Goal: Transaction & Acquisition: Purchase product/service

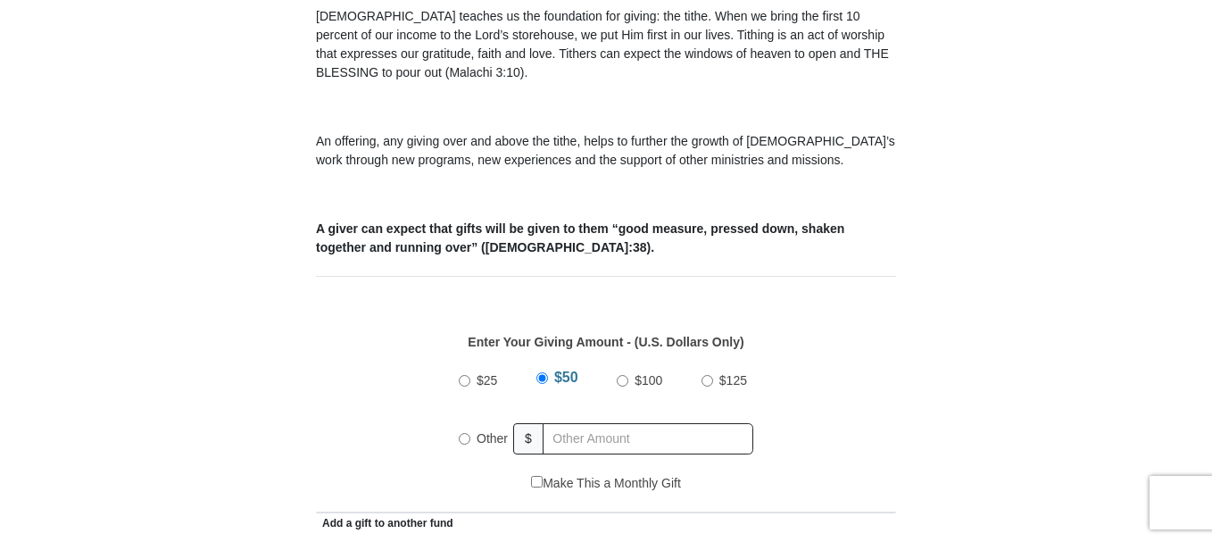
scroll to position [572, 0]
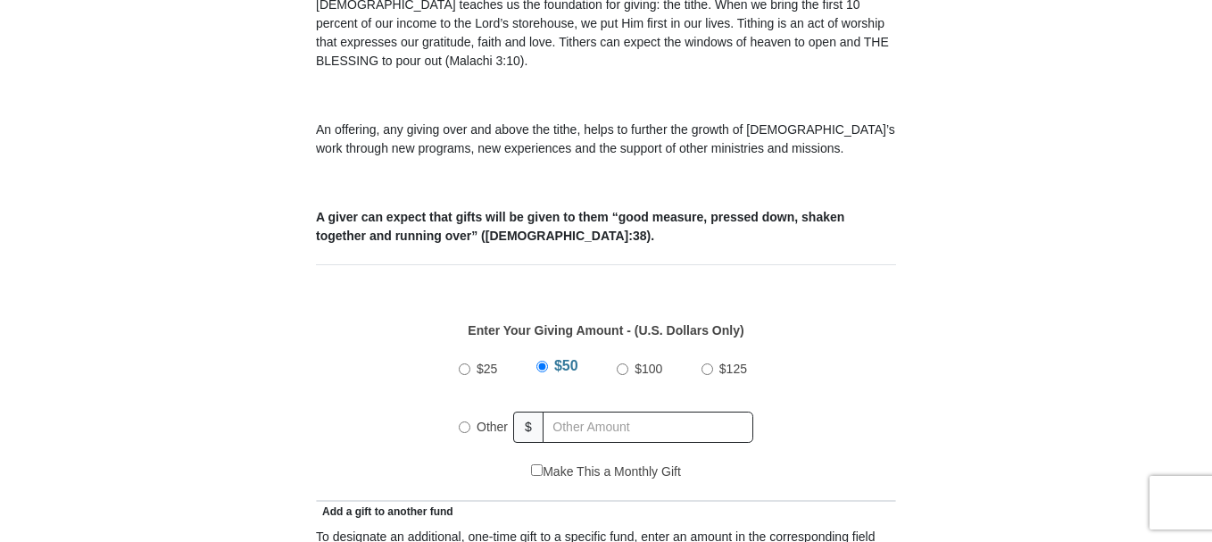
click at [462, 421] on input "Other" at bounding box center [465, 427] width 12 height 12
radio input "true"
click at [555, 412] on input "text" at bounding box center [651, 427] width 204 height 31
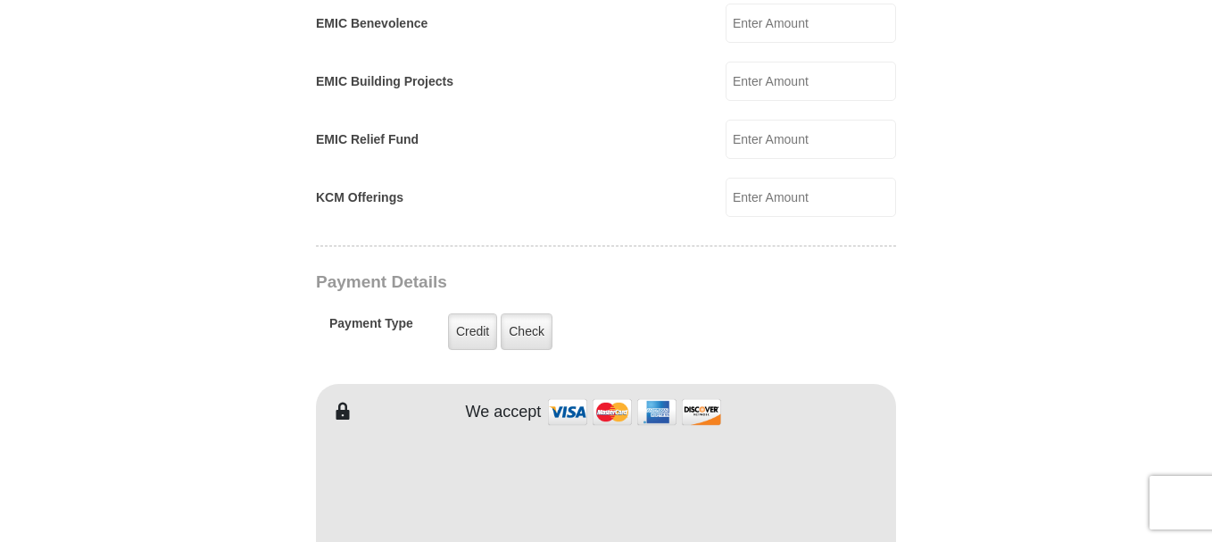
scroll to position [1228, 0]
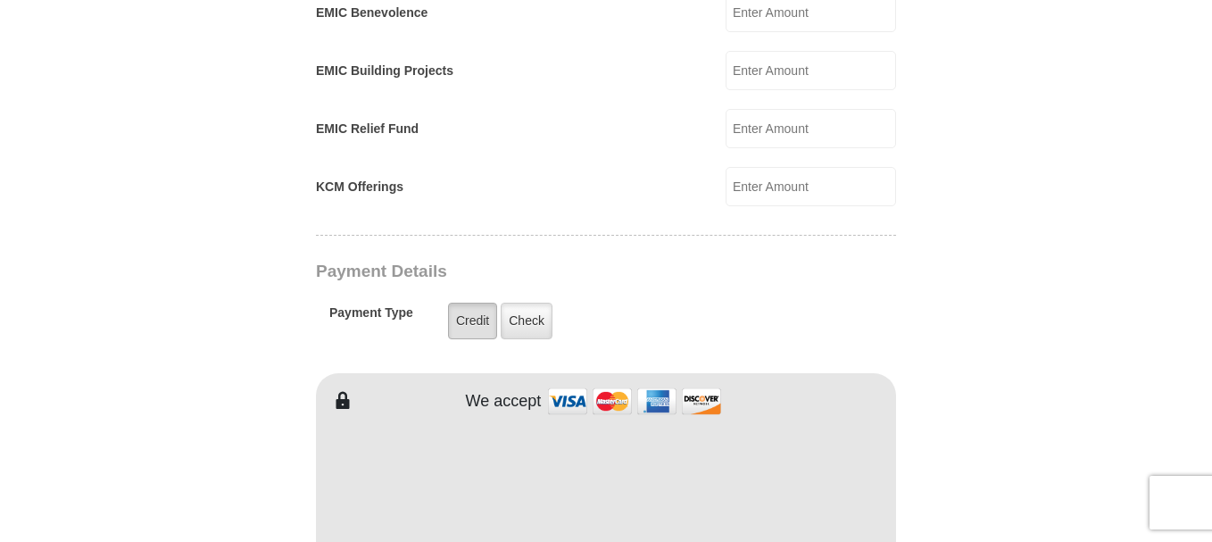
type input "1000.00"
click at [456, 303] on label "Credit" at bounding box center [472, 321] width 49 height 37
click at [0, 0] on input "Credit" at bounding box center [0, 0] width 0 height 0
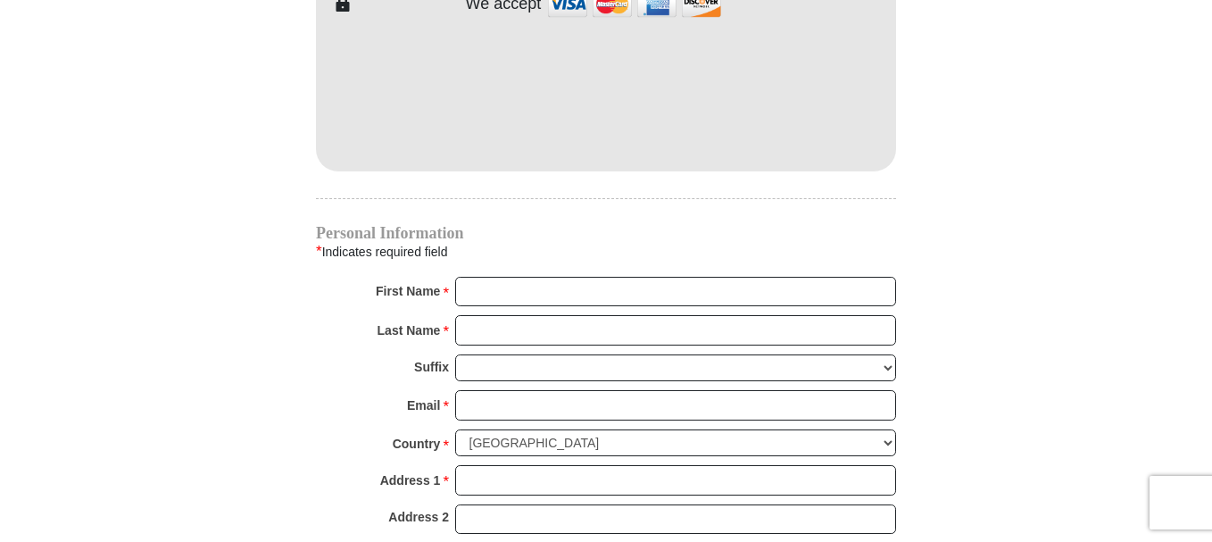
scroll to position [1636, 0]
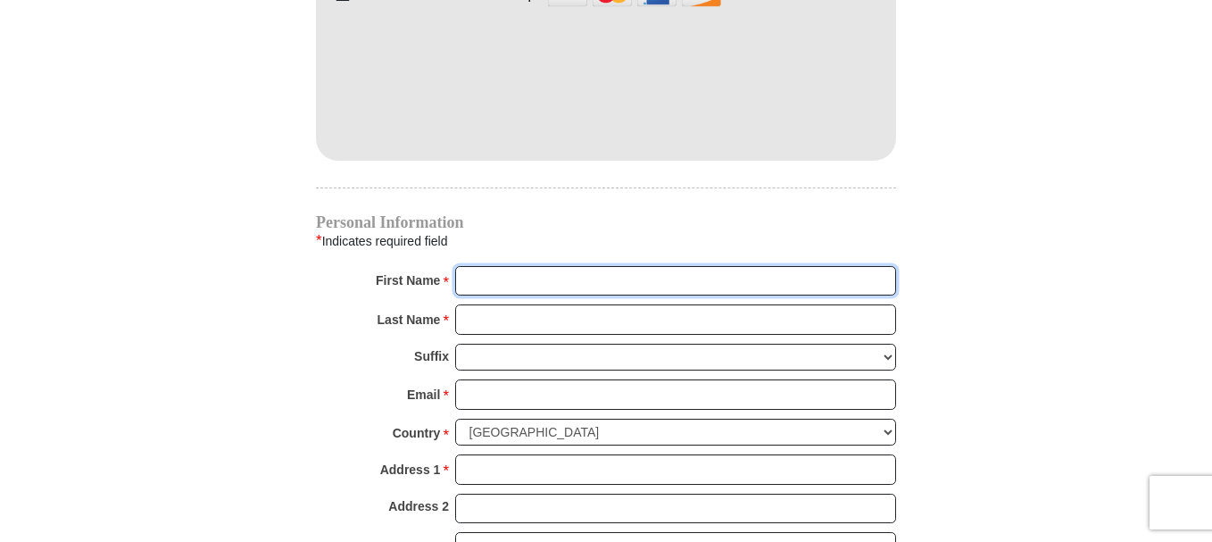
click at [476, 266] on input "First Name *" at bounding box center [675, 281] width 441 height 30
type input "[PERSON_NAME] & ROXY"
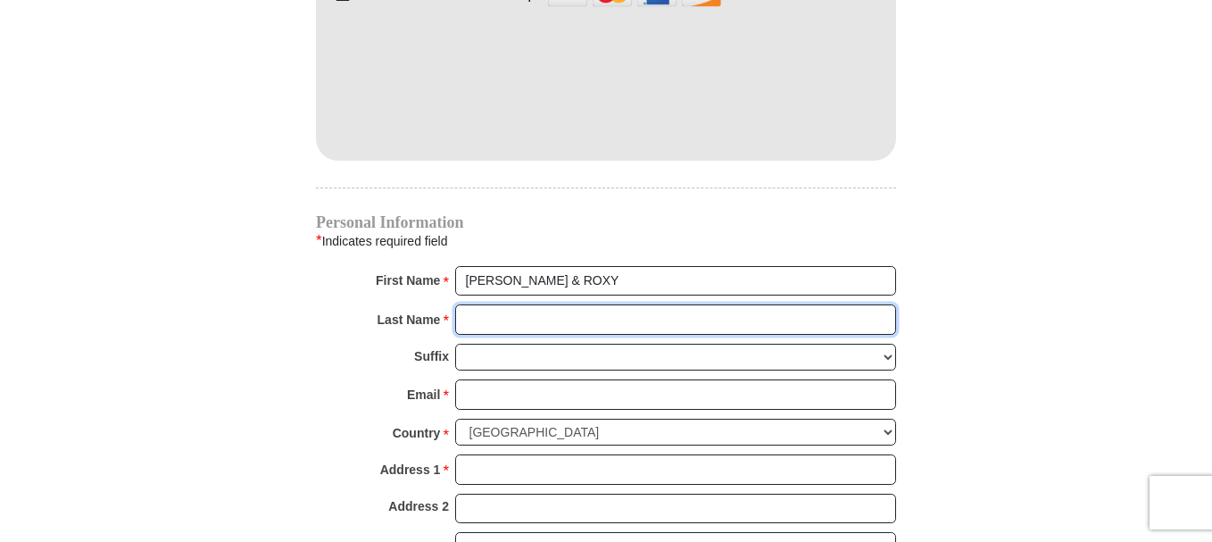
click at [488, 304] on input "Last Name *" at bounding box center [675, 319] width 441 height 30
type input "DUNSTAN"
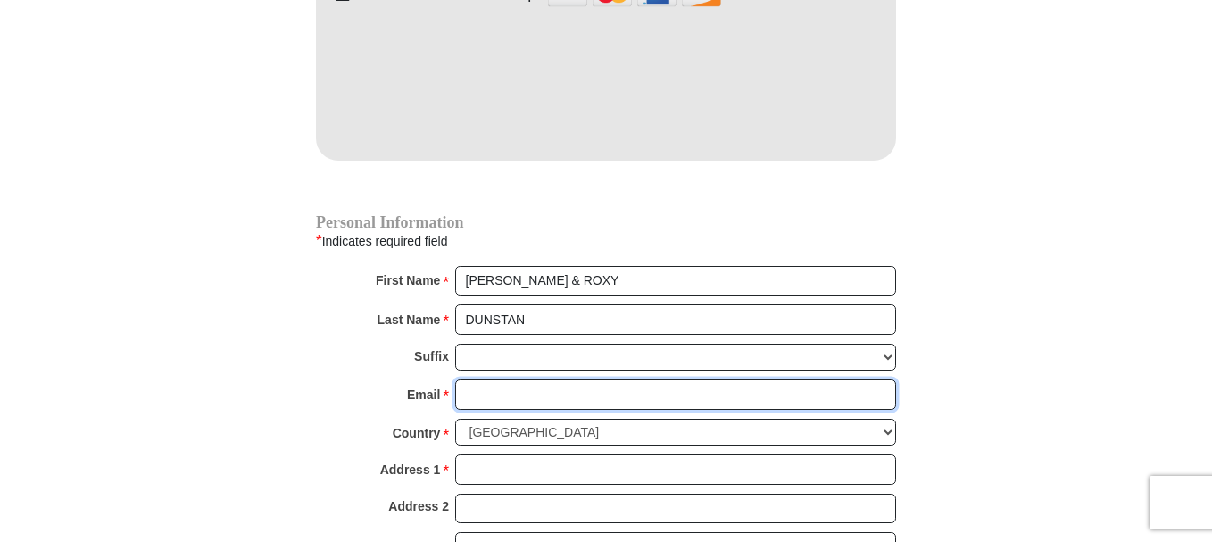
click at [489, 379] on input "Email *" at bounding box center [675, 394] width 441 height 30
type input "[EMAIL_ADDRESS][DOMAIN_NAME]"
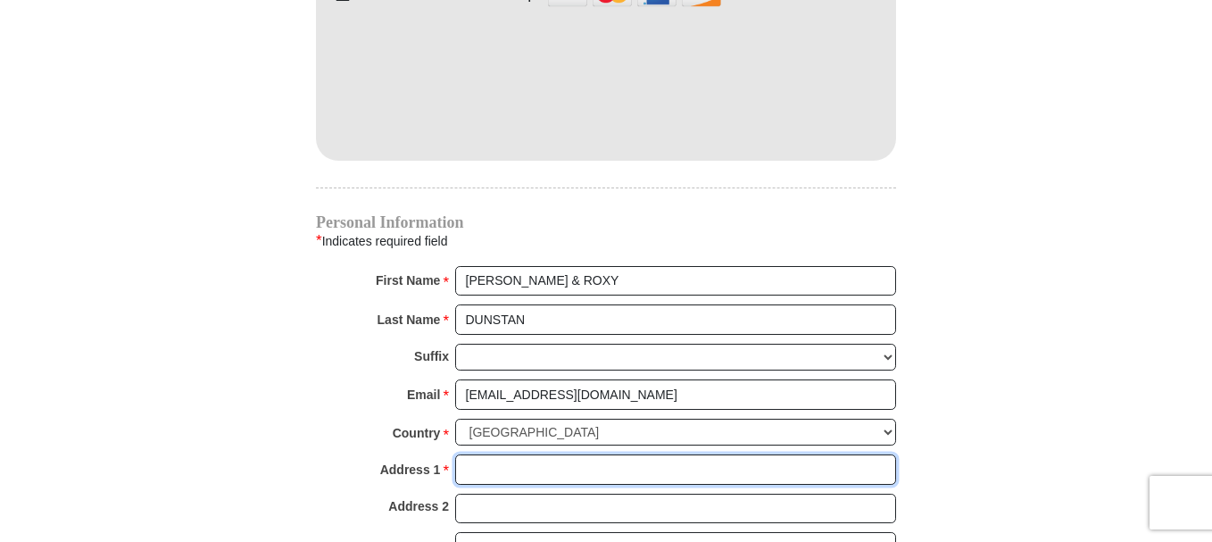
type input "PO Box 335"
type input "[PERSON_NAME]"
select select "ID"
type input "83626"
type input "2088615202"
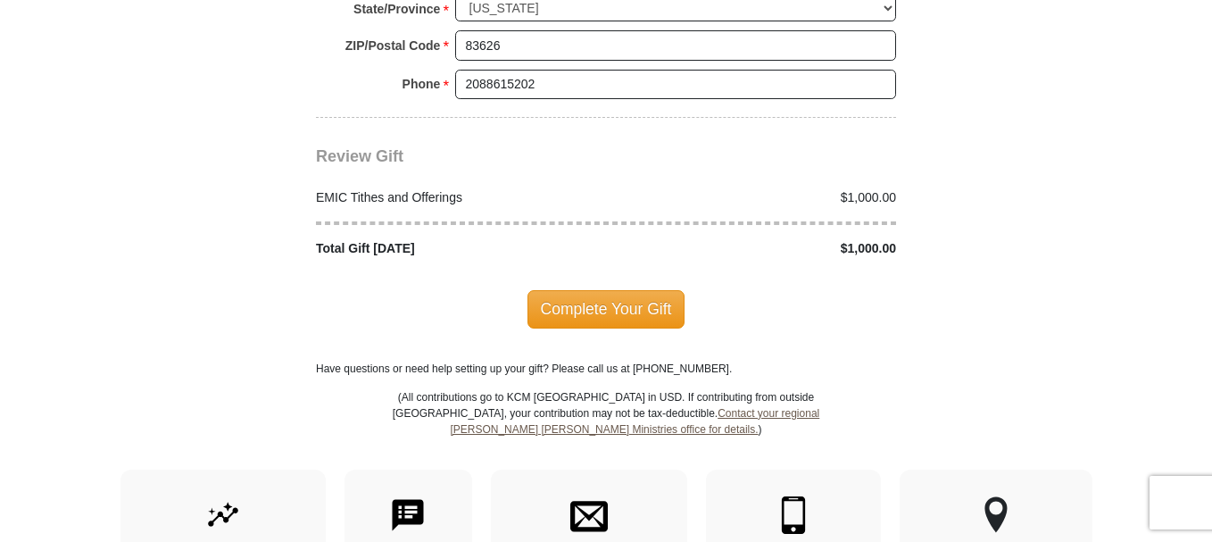
scroll to position [2245, 0]
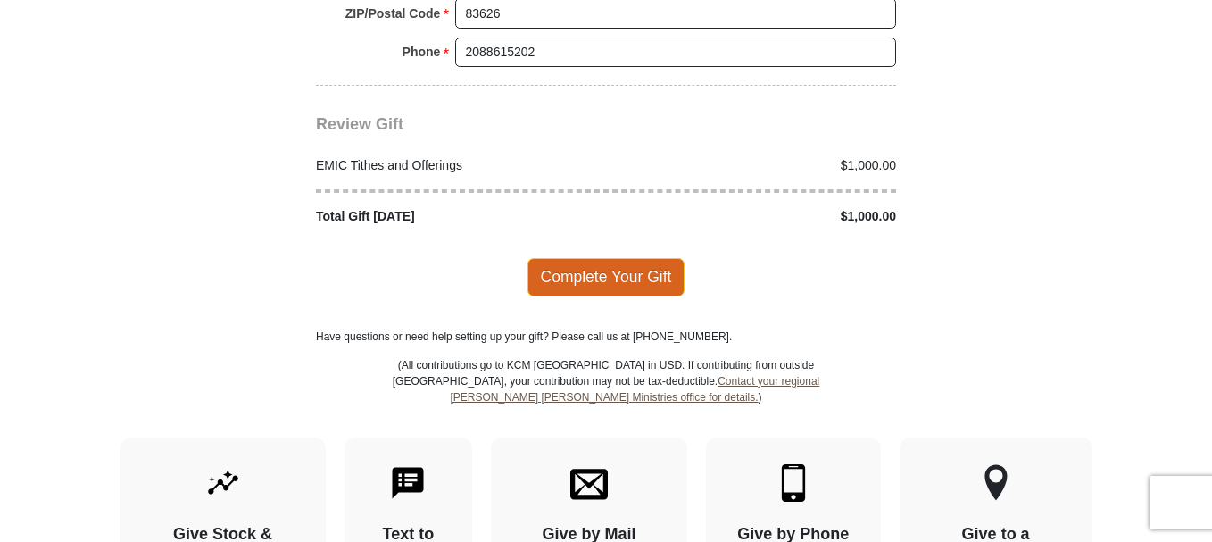
click at [616, 258] on span "Complete Your Gift" at bounding box center [607, 276] width 158 height 37
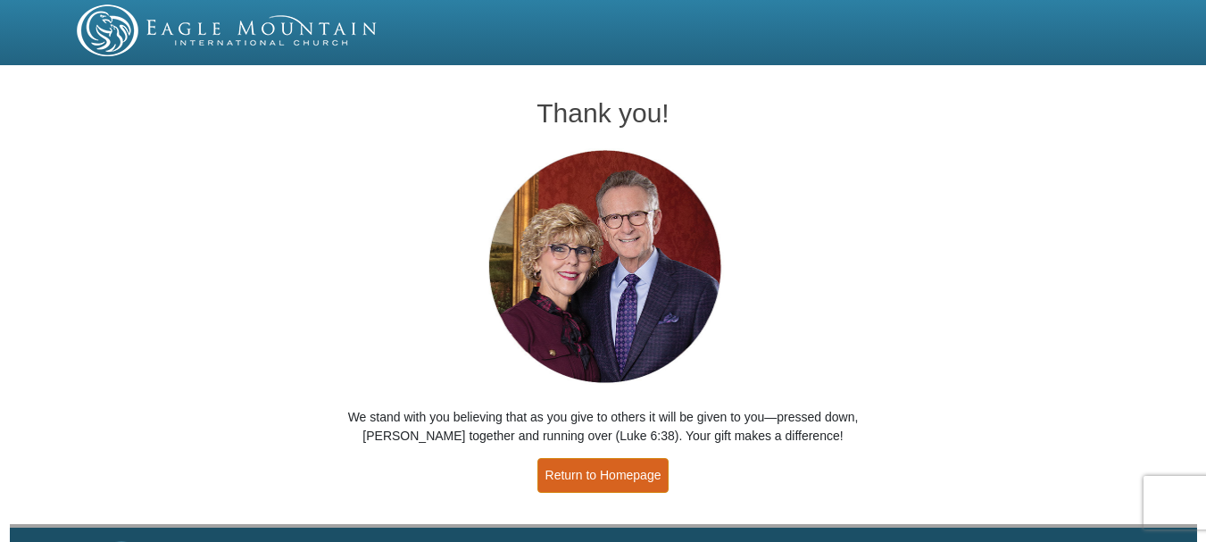
click at [659, 480] on link "Return to Homepage" at bounding box center [603, 475] width 132 height 35
